Goal: Find specific page/section: Find specific page/section

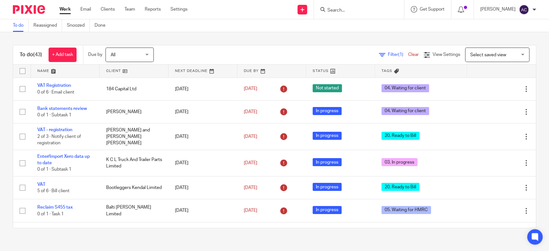
click at [388, 55] on span "Filter (1)" at bounding box center [398, 54] width 20 height 5
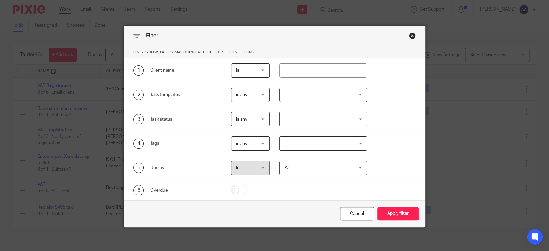
click at [336, 150] on div "Loading..." at bounding box center [322, 143] width 87 height 14
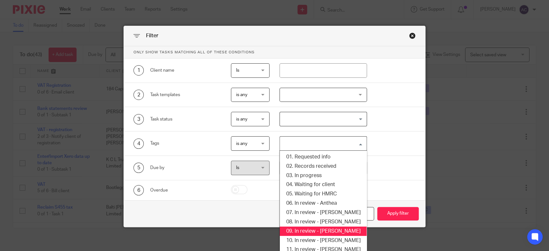
click at [331, 229] on li "09. In review - [PERSON_NAME]" at bounding box center [323, 231] width 86 height 9
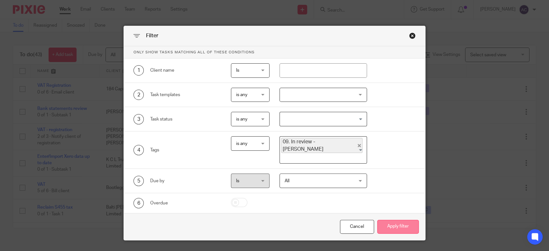
click at [390, 220] on button "Apply filter" at bounding box center [397, 227] width 41 height 14
